Goal: Transaction & Acquisition: Purchase product/service

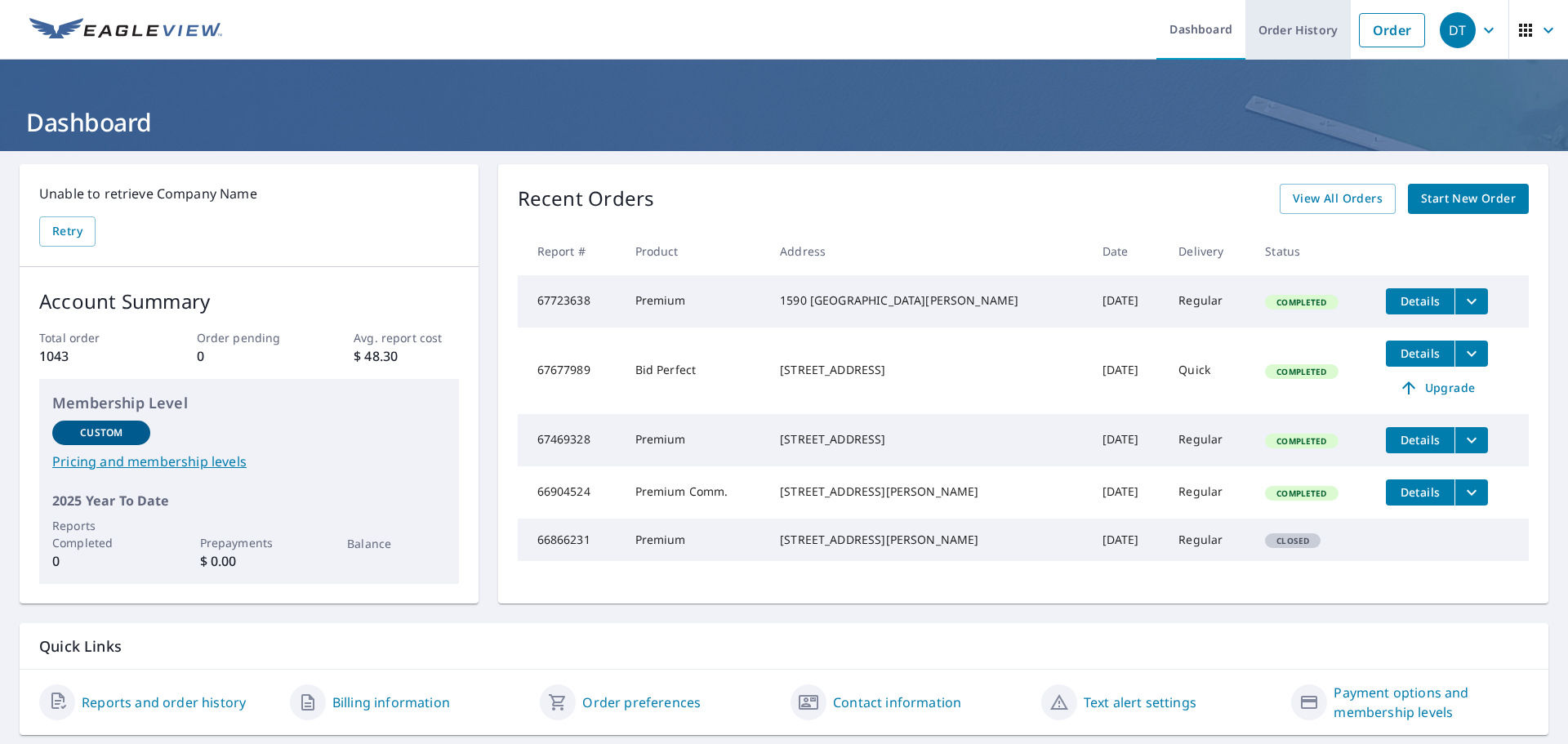
drag, startPoint x: 1369, startPoint y: 33, endPoint x: 1310, endPoint y: 36, distance: 59.1
click at [1369, 32] on link "Order" at bounding box center [1392, 30] width 66 height 34
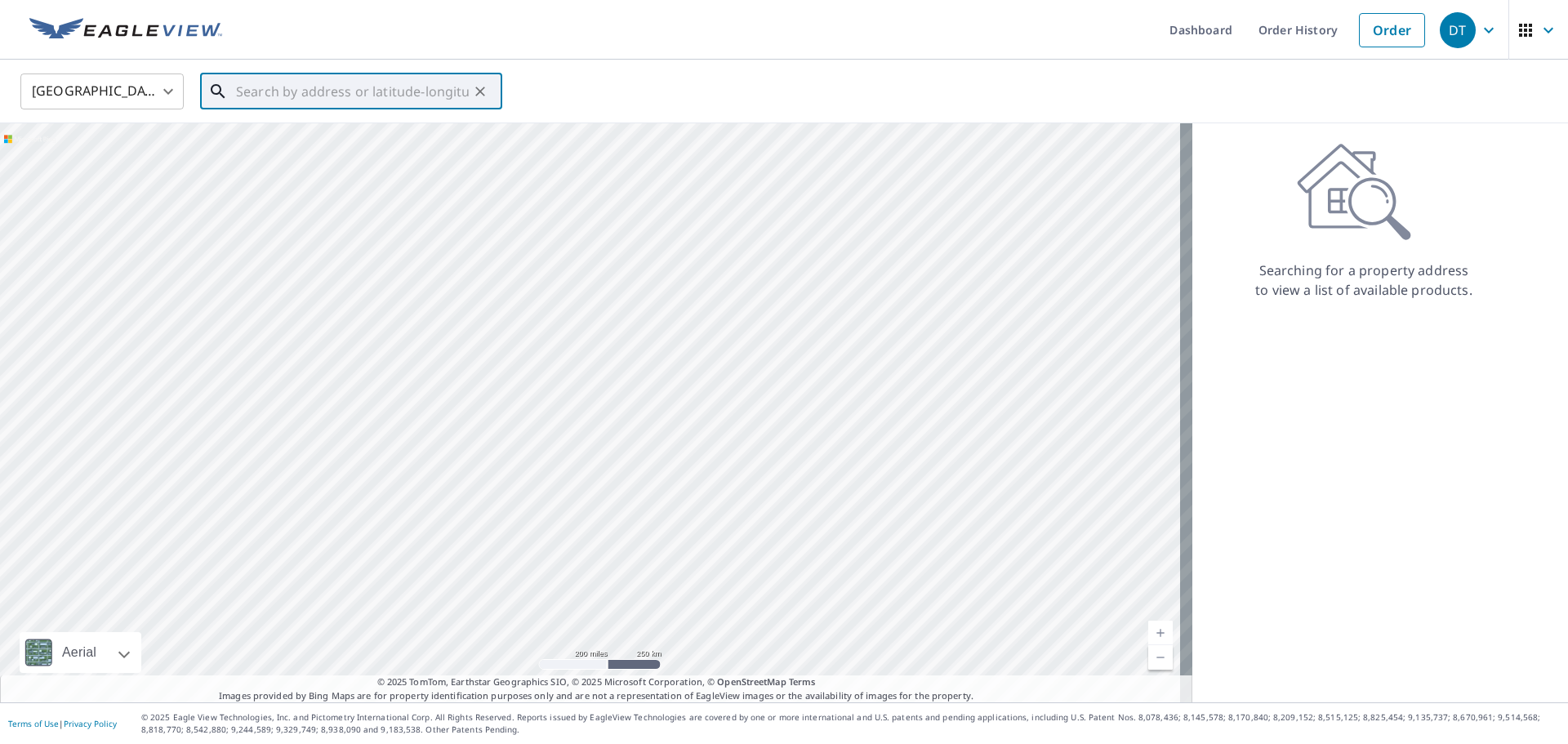
paste input "[STREET_ADDRESS][PERSON_NAME]"
click at [290, 138] on span "[STREET_ADDRESS][PERSON_NAME]" at bounding box center [361, 138] width 256 height 20
type input "[STREET_ADDRESS][PERSON_NAME]"
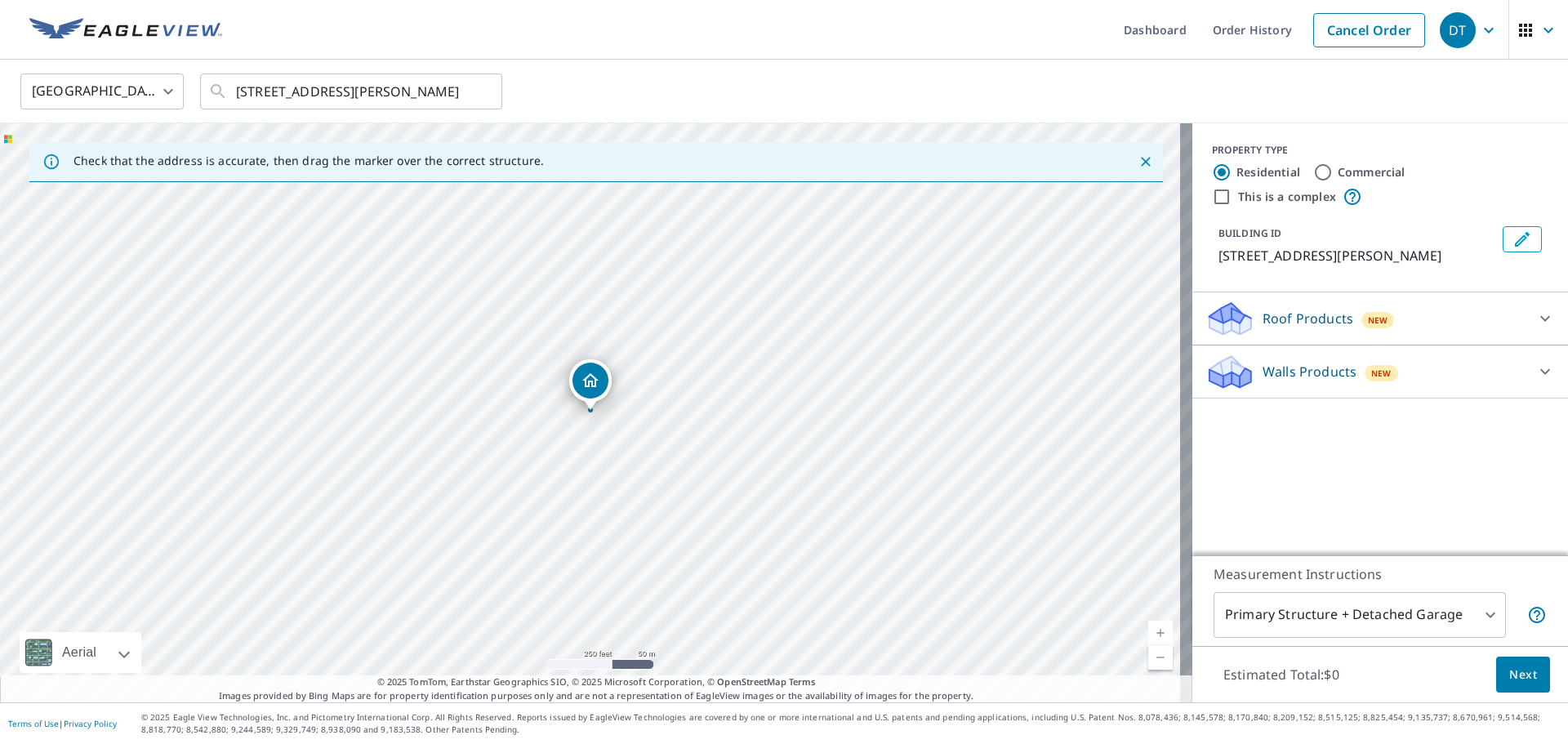
click at [1384, 314] on div "Roof Products New" at bounding box center [1365, 318] width 320 height 39
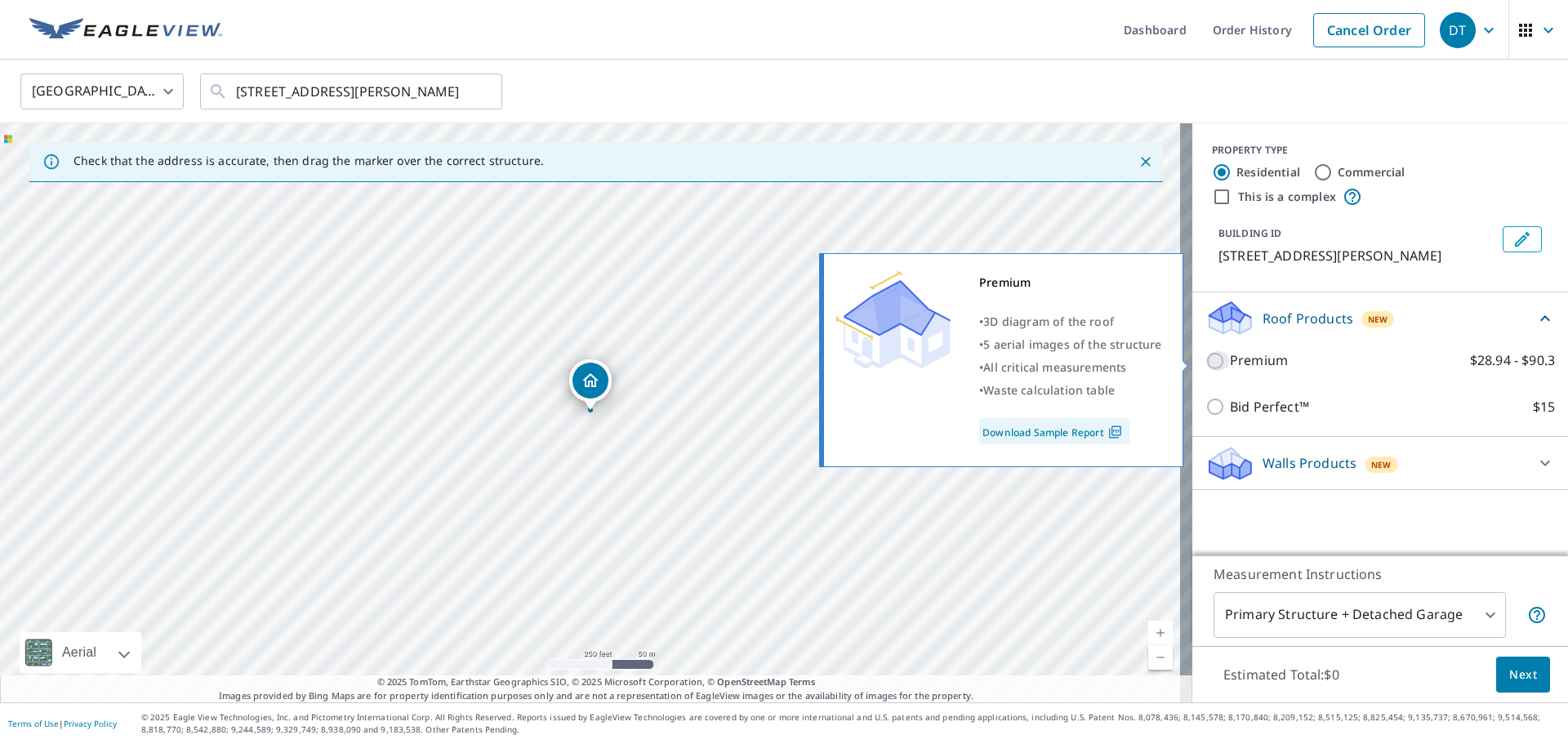
click at [1215, 364] on input "Premium $28.94 - $90.3" at bounding box center [1217, 360] width 24 height 20
checkbox input "true"
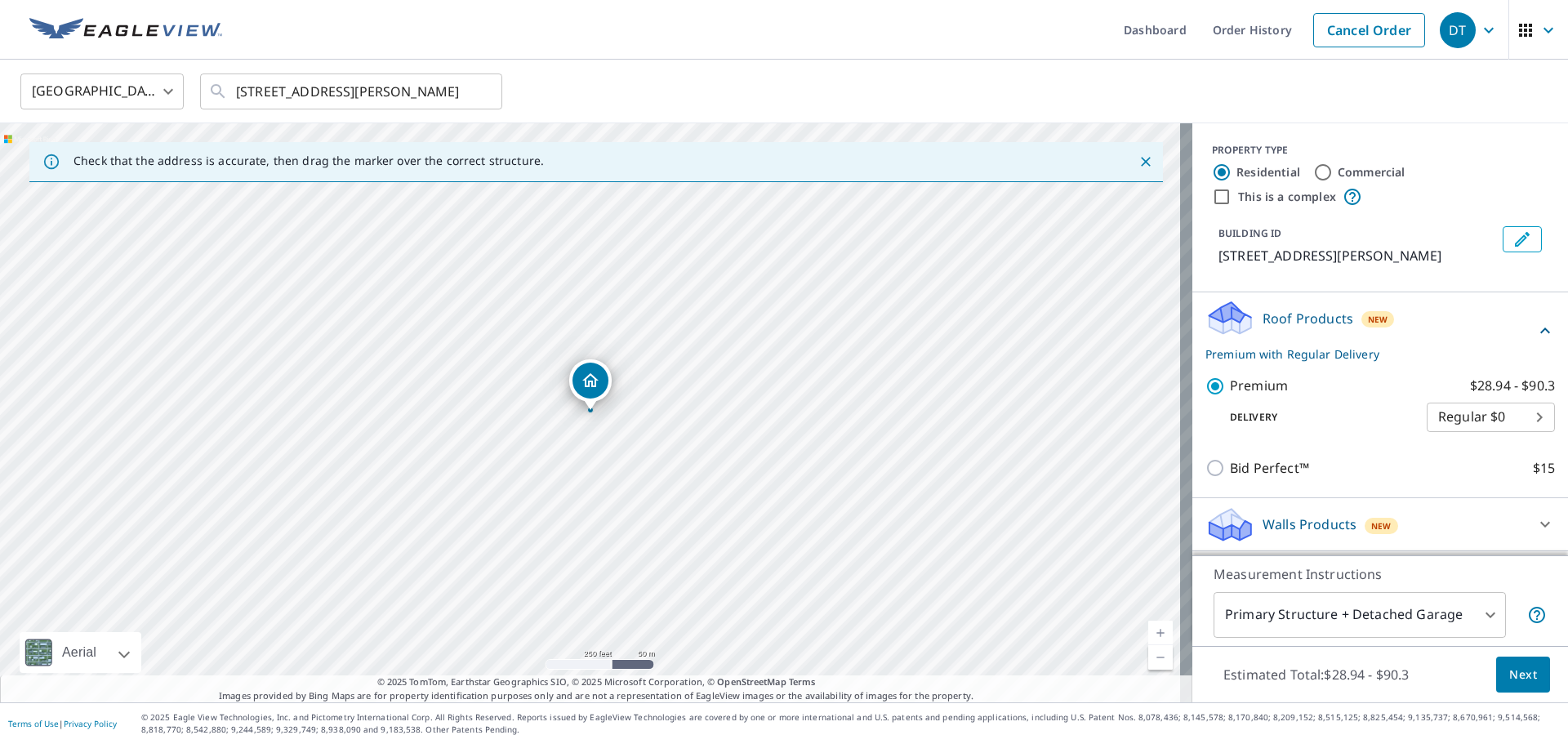
click at [1520, 679] on span "Next" at bounding box center [1522, 675] width 28 height 21
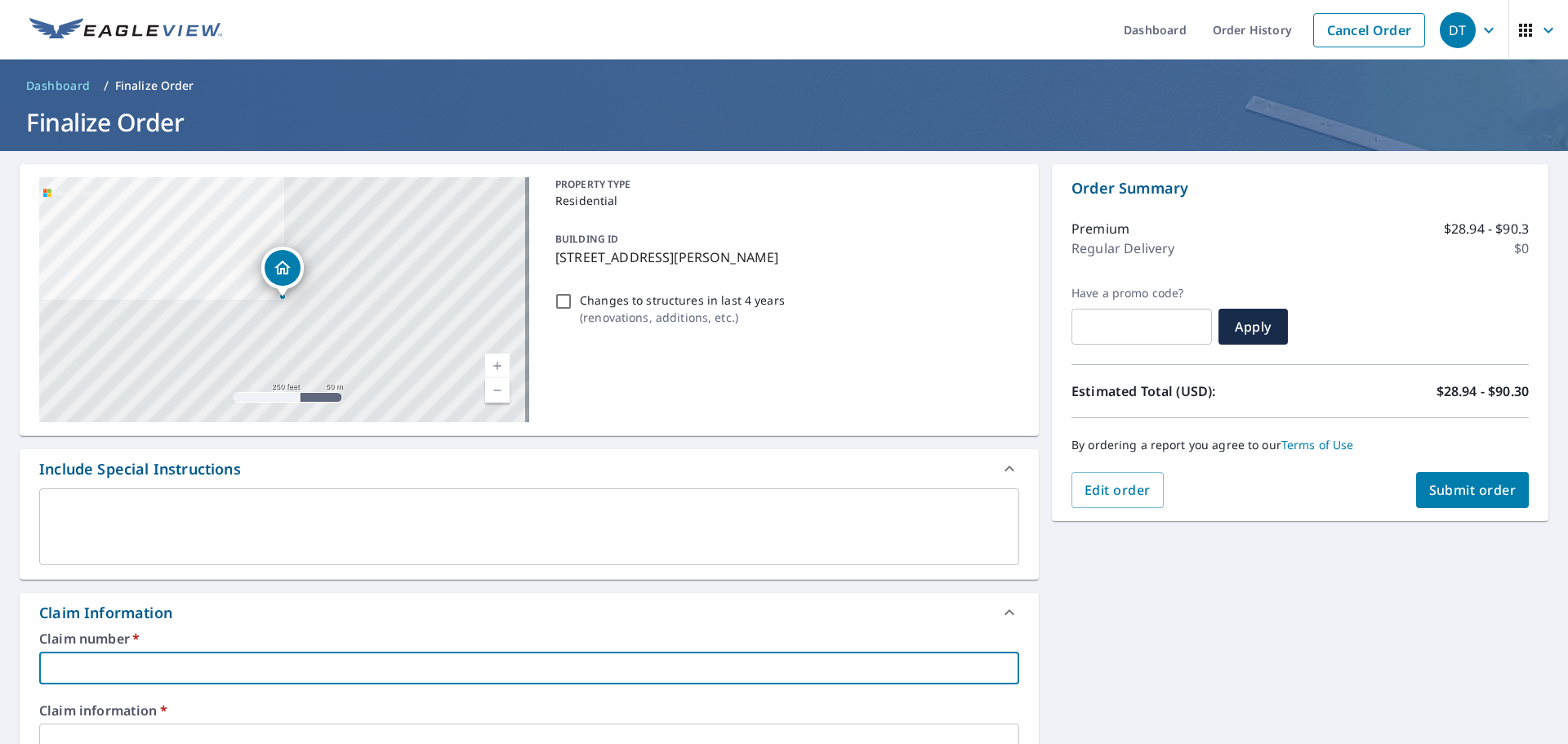
paste input "001449195"
type input "001449195-800"
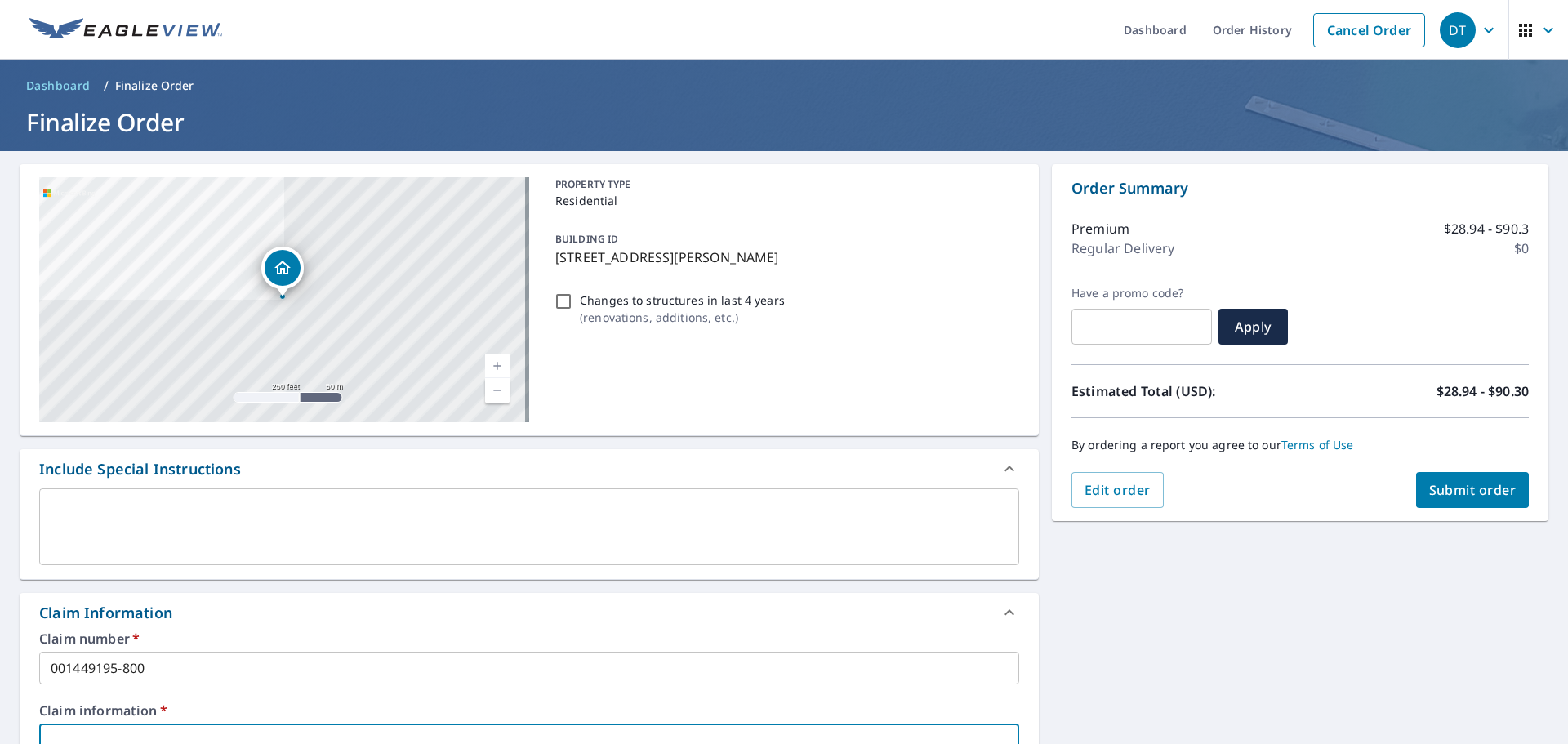
paste input "Brigadier General [PERSON_NAME]"
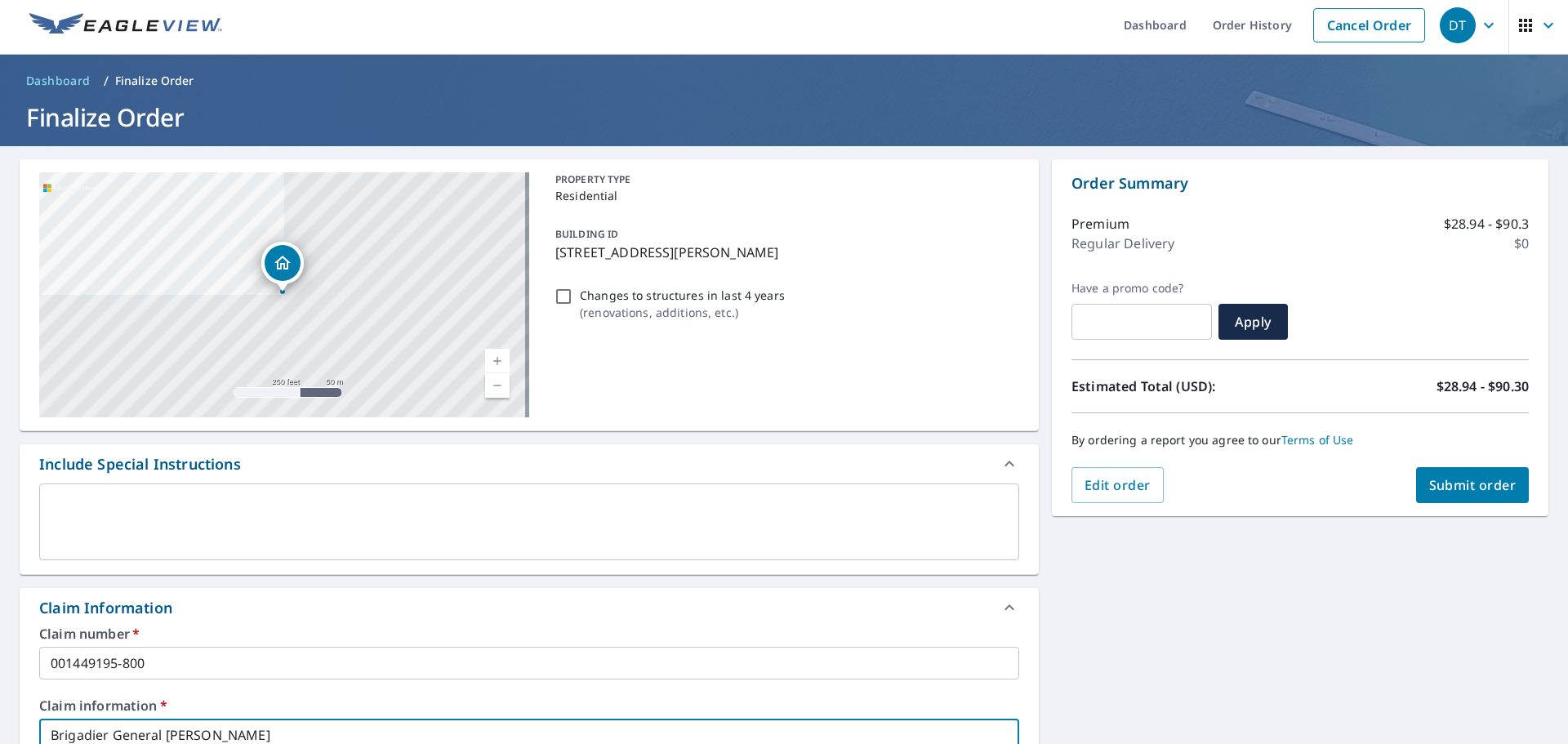
type input "Brigadier General [PERSON_NAME]"
click at [1484, 483] on span "Submit order" at bounding box center [1473, 484] width 88 height 18
